Goal: Task Accomplishment & Management: Use online tool/utility

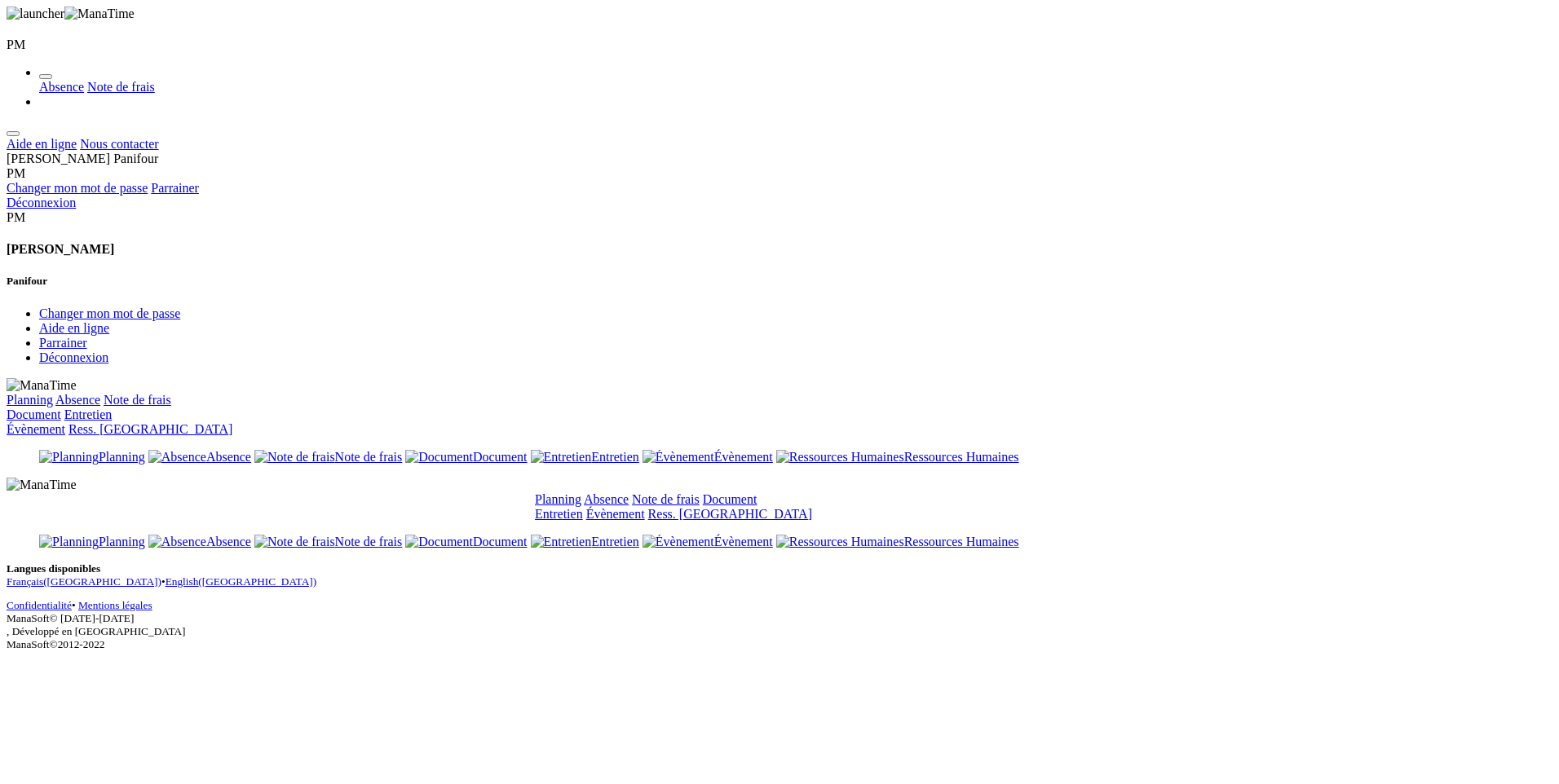
click at [629, 492] on link "Absence" at bounding box center [606, 499] width 45 height 14
